Goal: Find specific page/section: Find specific page/section

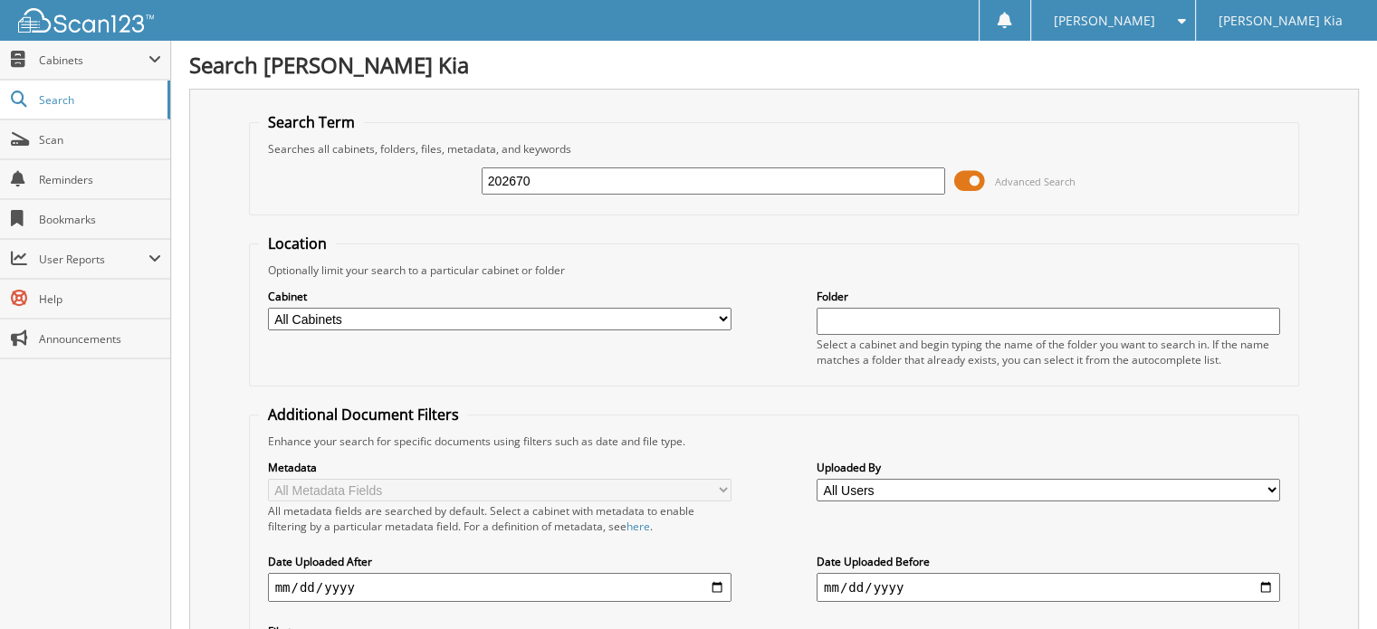
type input "202670"
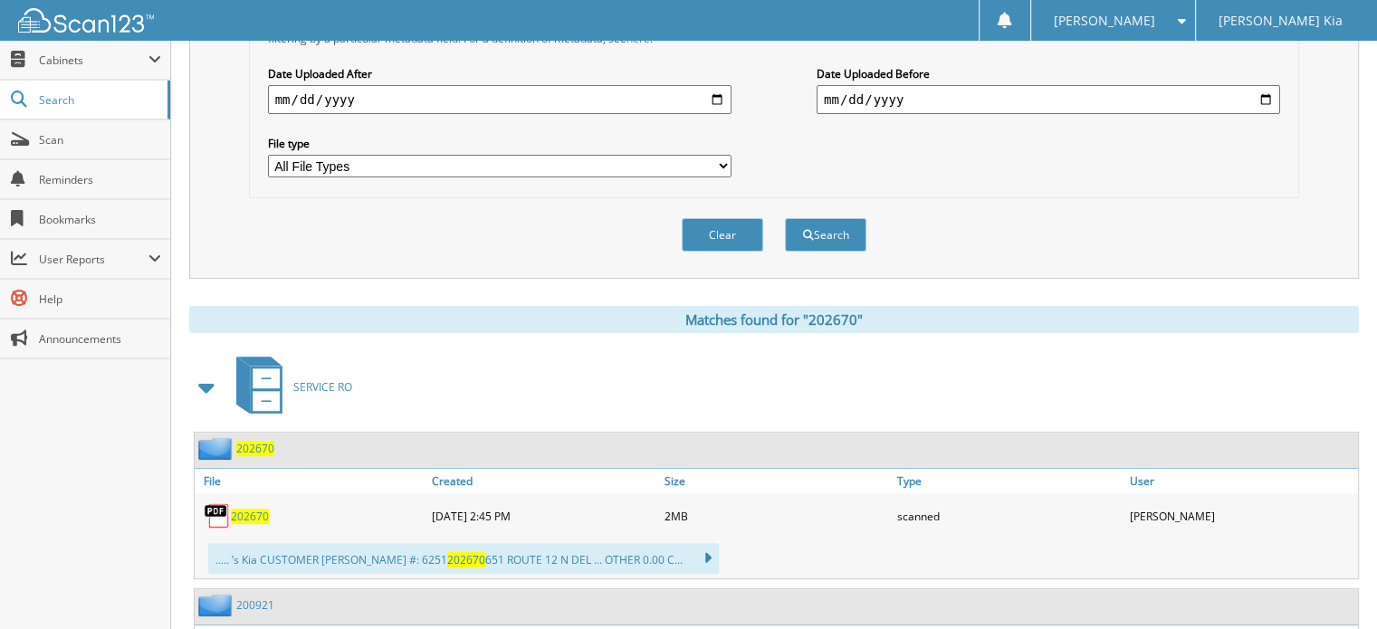
scroll to position [543, 0]
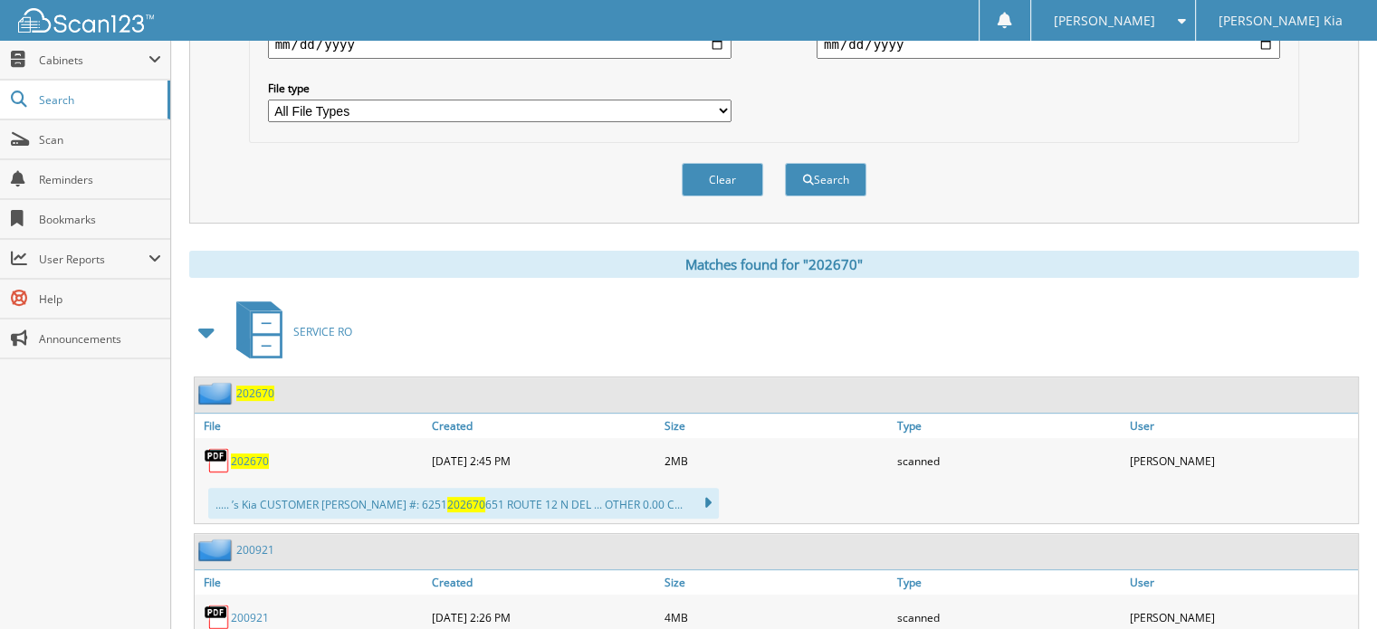
click at [244, 454] on span "202670" at bounding box center [250, 461] width 38 height 15
